Goal: Information Seeking & Learning: Check status

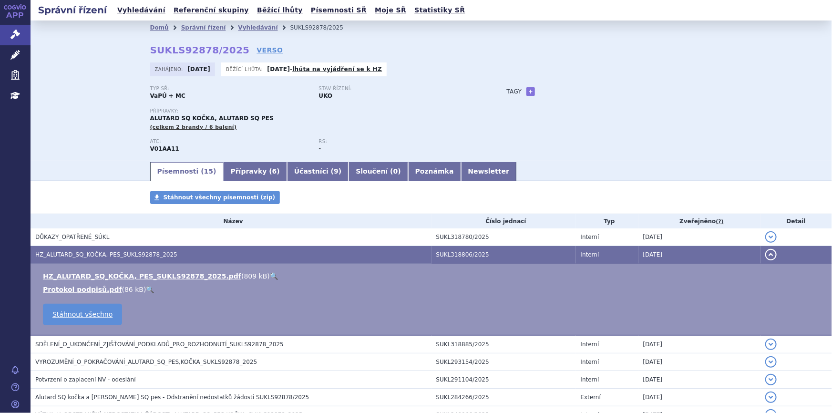
click at [510, 172] on ul "Písemnosti ( 15 ) Přípravky ( 6 ) Účastníci ( 9 ) Sloučení ( 0 ) Poznámka Newsl…" at bounding box center [431, 171] width 563 height 20
click at [554, 52] on div "Domů Správní řízení Vyhledávání SUKLS92878/2025 SUKLS92878/2025 VERSO Zahájeno:…" at bounding box center [431, 98] width 601 height 126
